Goal: Feedback & Contribution: Leave review/rating

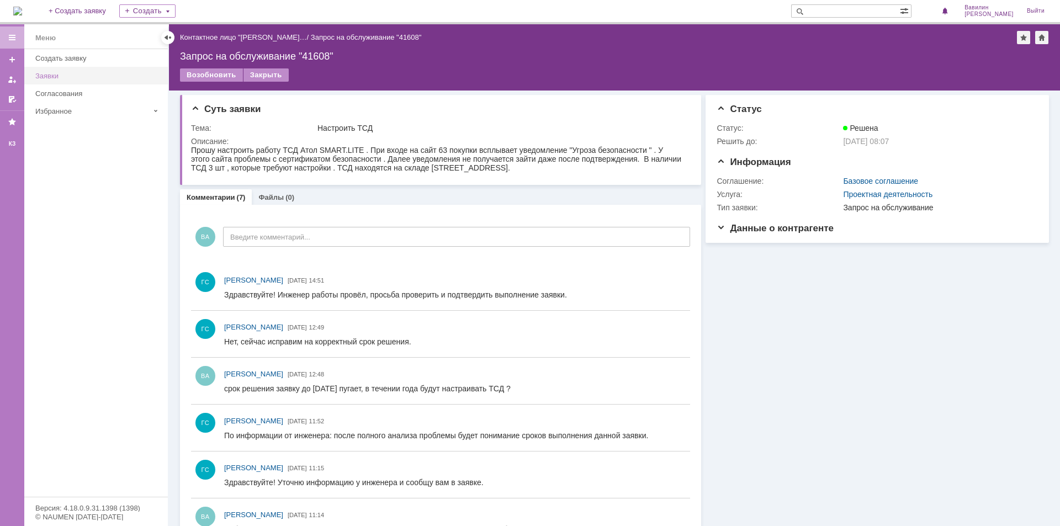
click at [77, 83] on link "Заявки" at bounding box center [98, 75] width 135 height 17
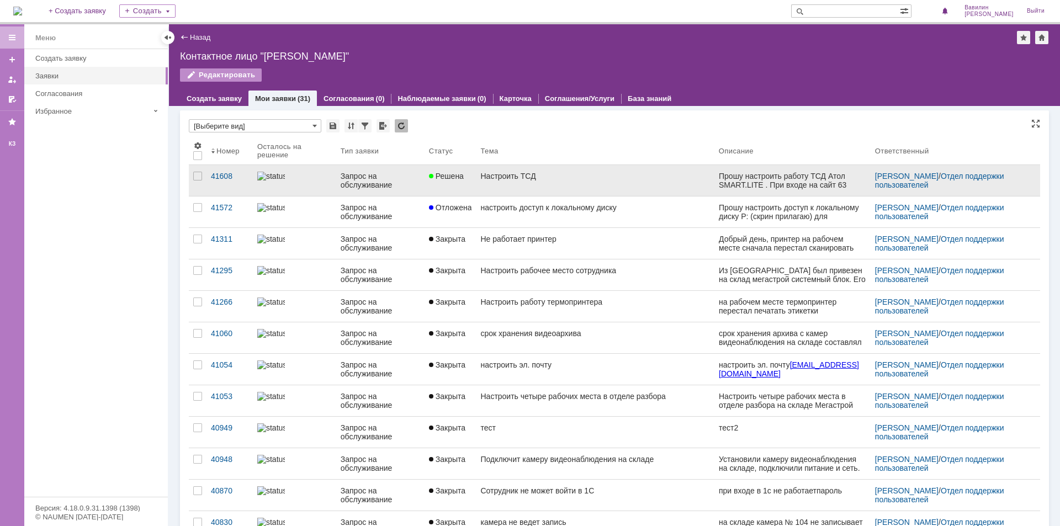
click at [365, 182] on div "Запрос на обслуживание" at bounding box center [380, 181] width 79 height 18
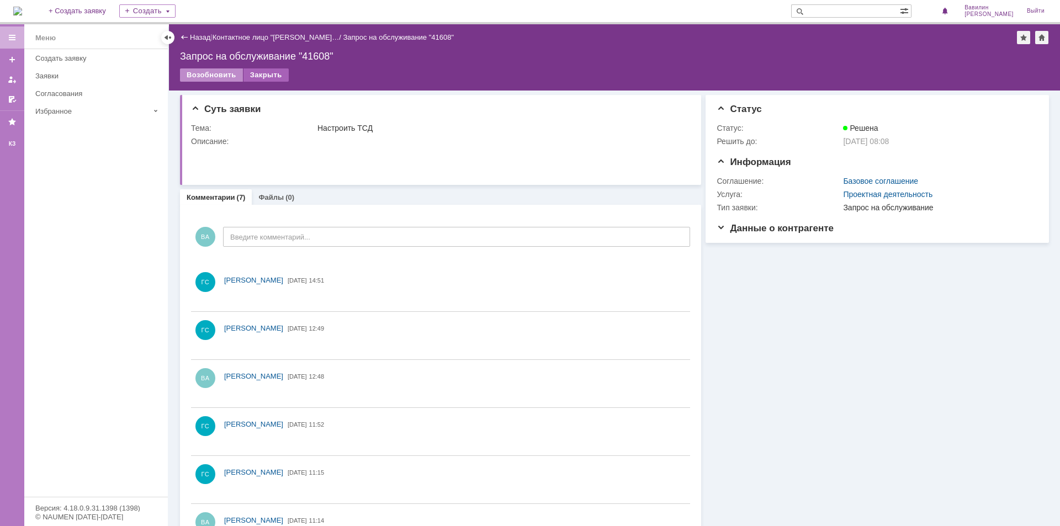
click at [262, 74] on div "Закрыть" at bounding box center [265, 74] width 45 height 13
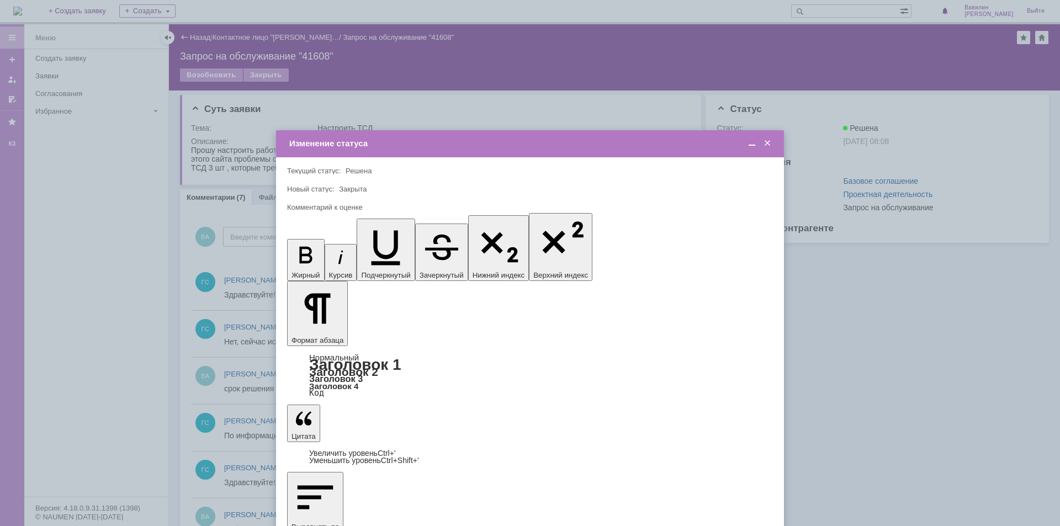
click at [767, 143] on span at bounding box center [767, 144] width 11 height 10
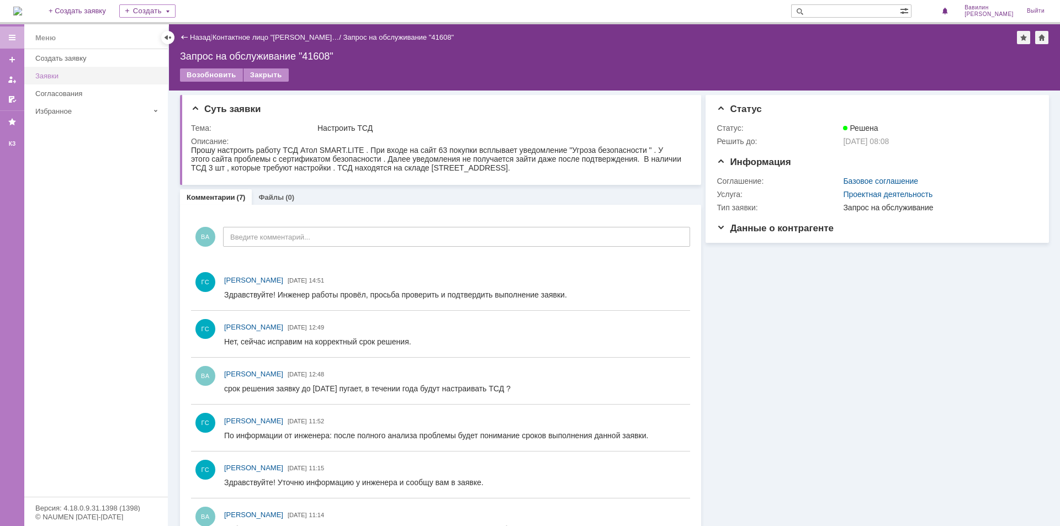
click at [107, 79] on div "Заявки" at bounding box center [98, 76] width 126 height 8
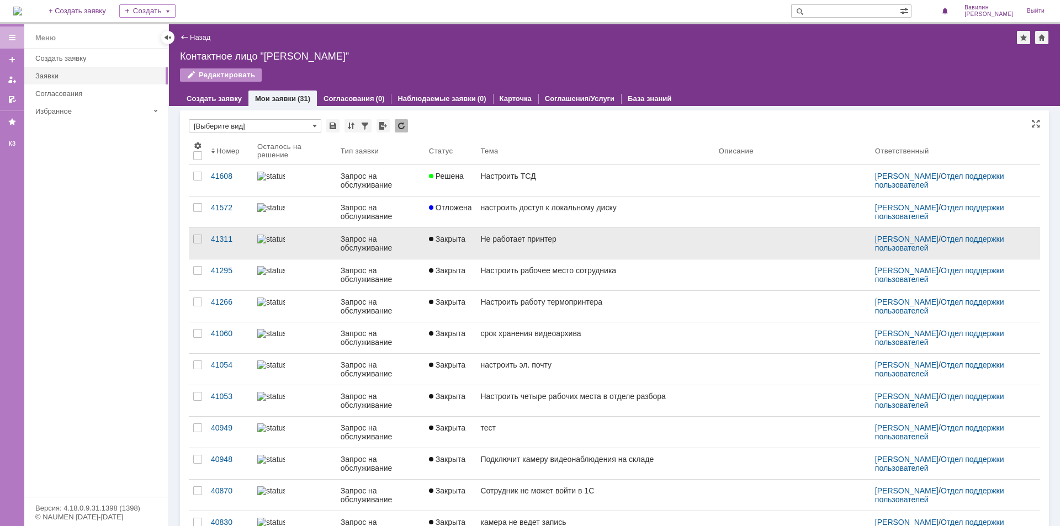
click at [439, 234] on link "Закрыта" at bounding box center [450, 243] width 52 height 31
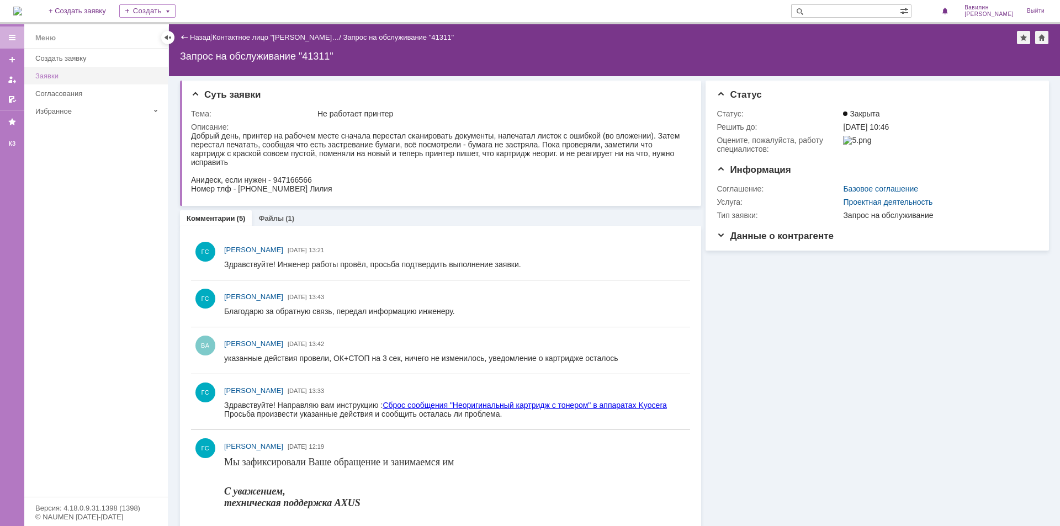
click at [60, 78] on div "Заявки" at bounding box center [98, 76] width 126 height 8
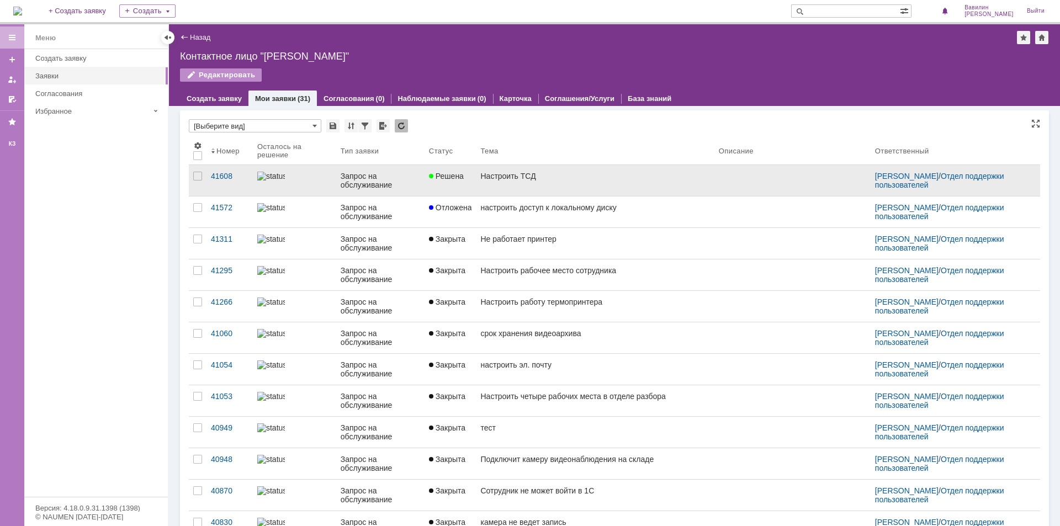
click at [358, 176] on div "Запрос на обслуживание" at bounding box center [380, 181] width 79 height 18
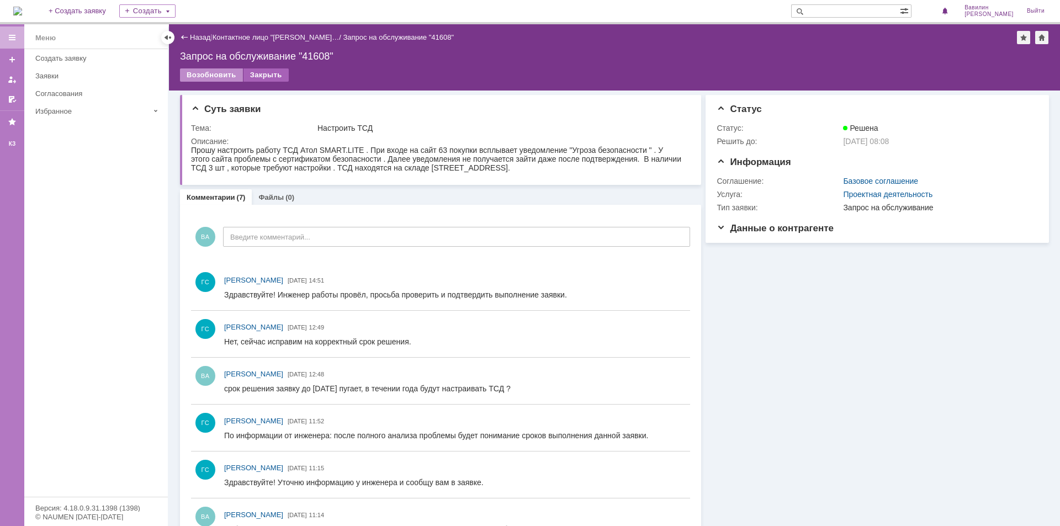
click at [258, 72] on div "Закрыть" at bounding box center [265, 74] width 45 height 13
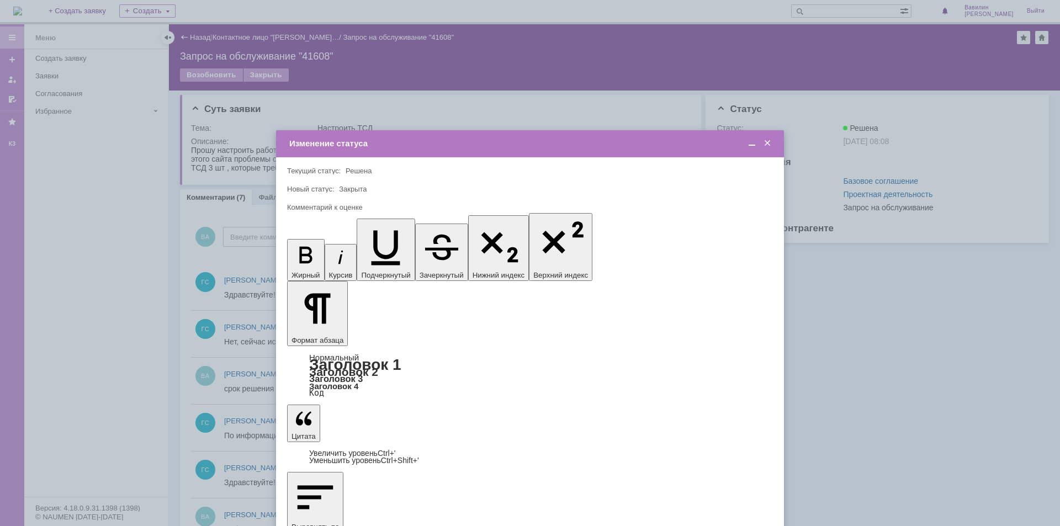
click at [366, 446] on span "5 - Отлично" at bounding box center [529, 450] width 471 height 9
type input "5 - Отлично"
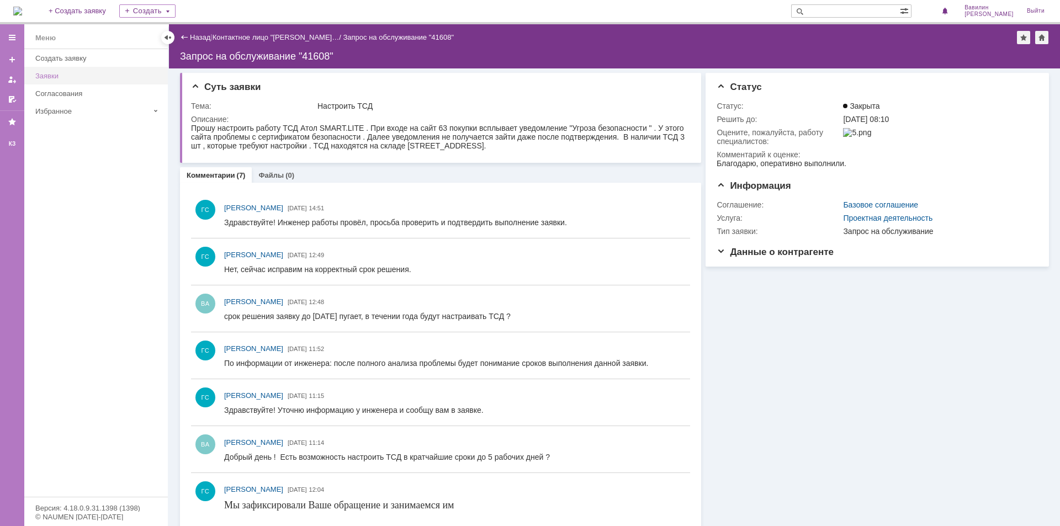
click at [61, 78] on div "Заявки" at bounding box center [98, 76] width 126 height 8
